Goal: Information Seeking & Learning: Understand process/instructions

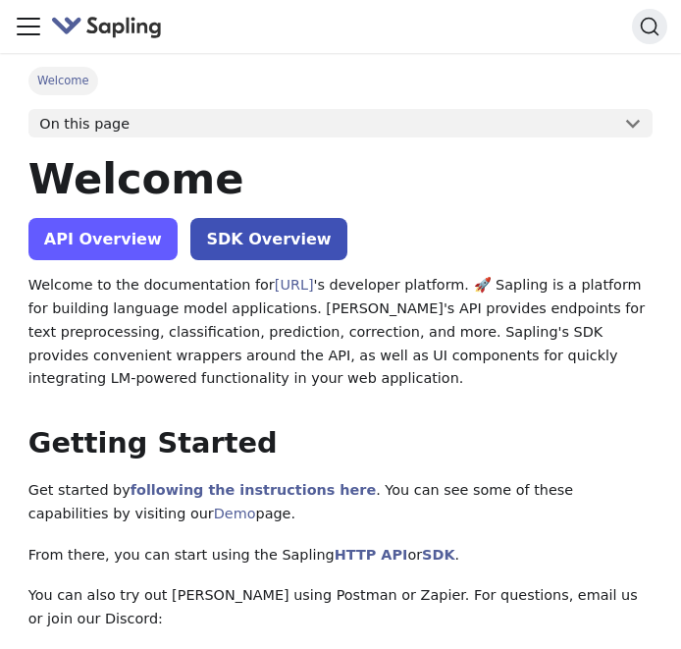
click at [104, 242] on link "API Overview" at bounding box center [102, 239] width 149 height 42
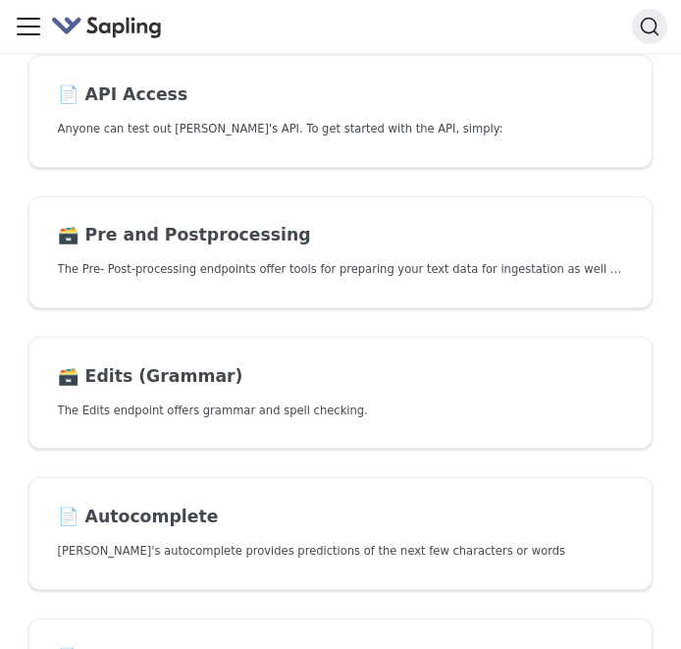
scroll to position [189, 0]
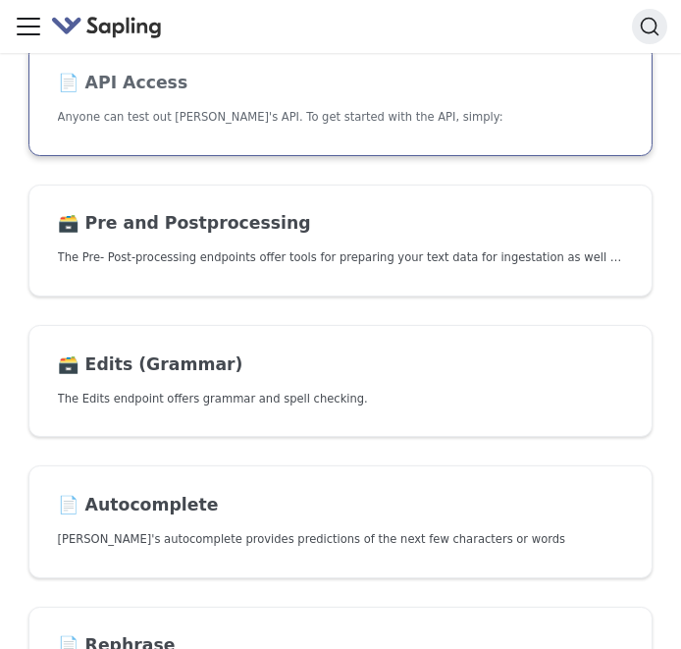
click at [182, 79] on h2 "📄️ API Access" at bounding box center [341, 84] width 567 height 22
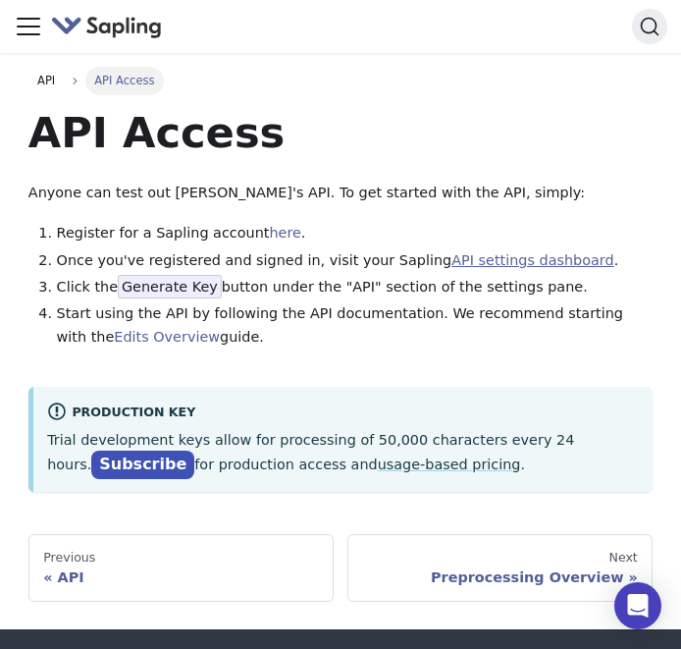
click at [500, 263] on link "API settings dashboard" at bounding box center [533, 260] width 162 height 16
